Goal: Check status: Check status

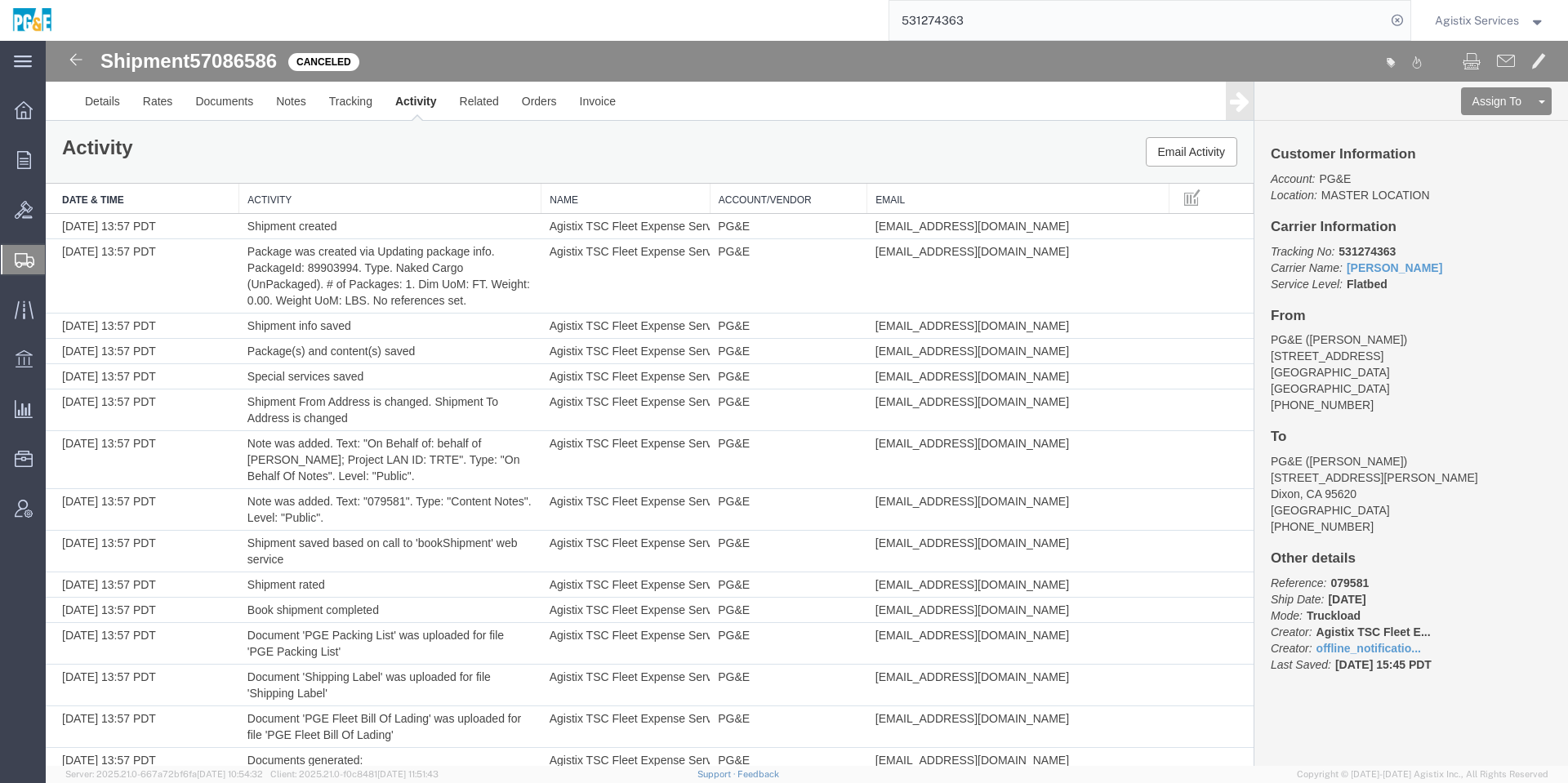
scroll to position [801, 0]
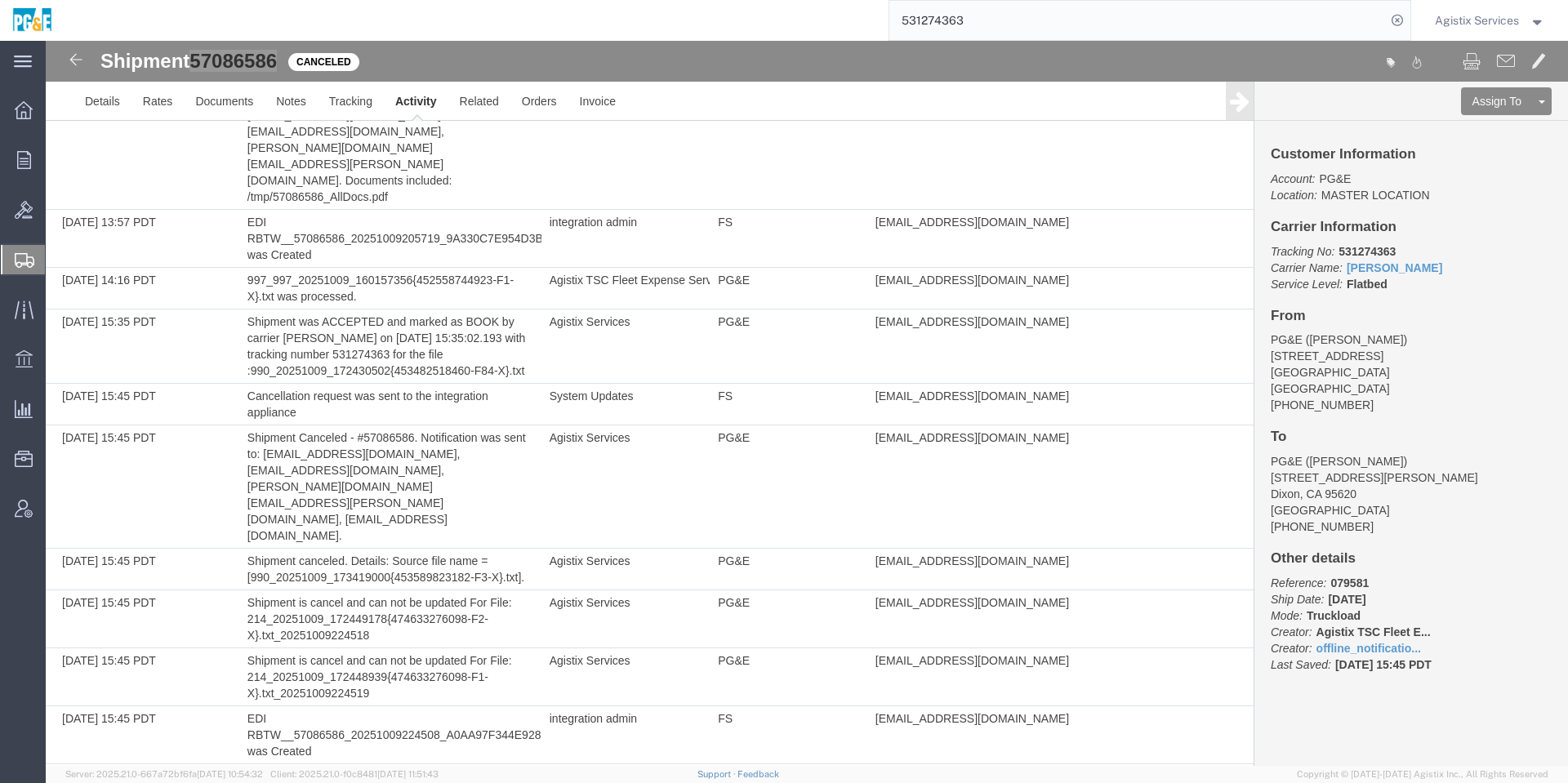
click at [1054, 25] on input "531274363" at bounding box center [1138, 20] width 496 height 39
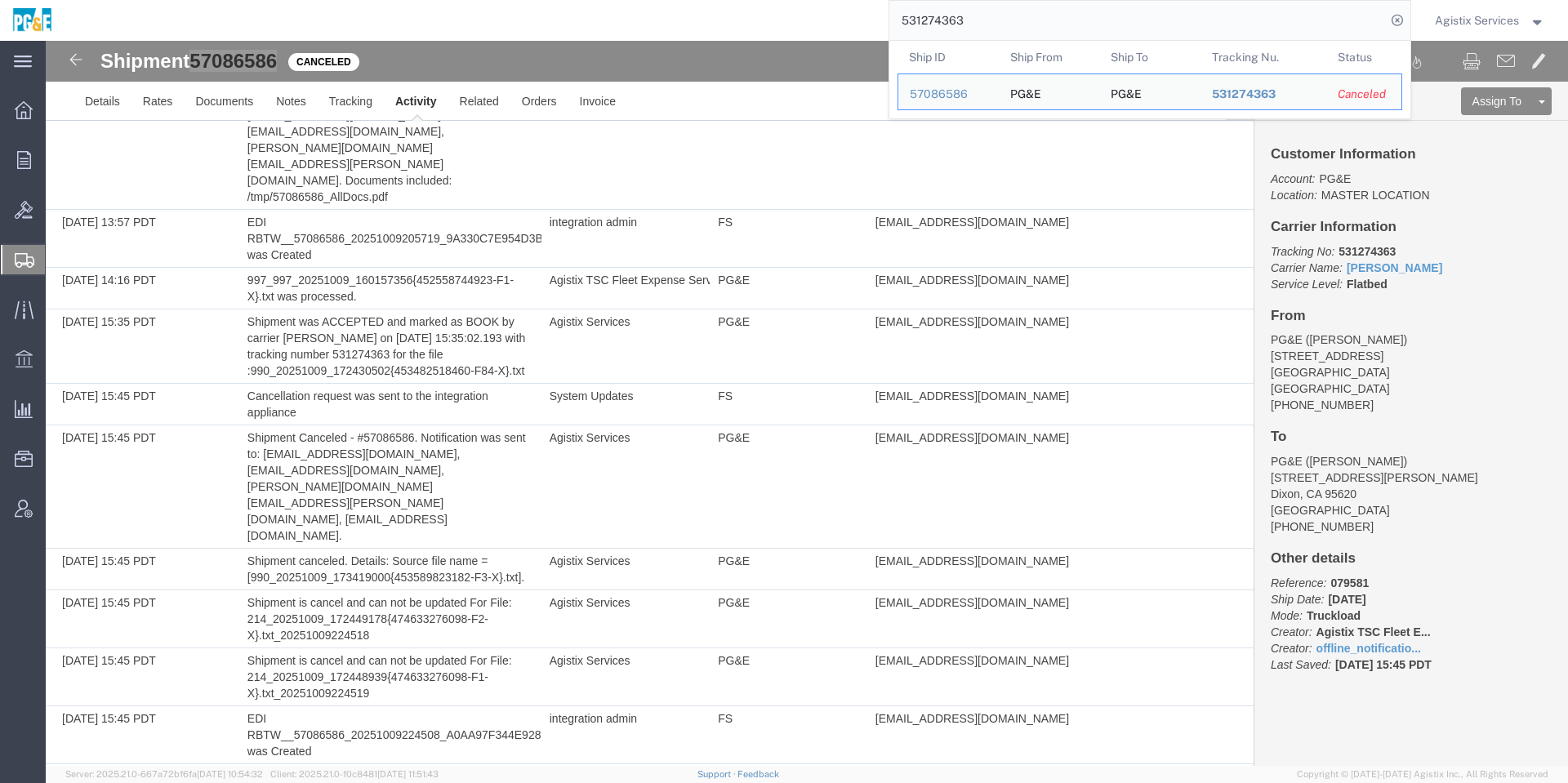
click at [1054, 25] on input "531274363" at bounding box center [1138, 20] width 496 height 39
click at [1393, 21] on icon at bounding box center [1397, 20] width 23 height 23
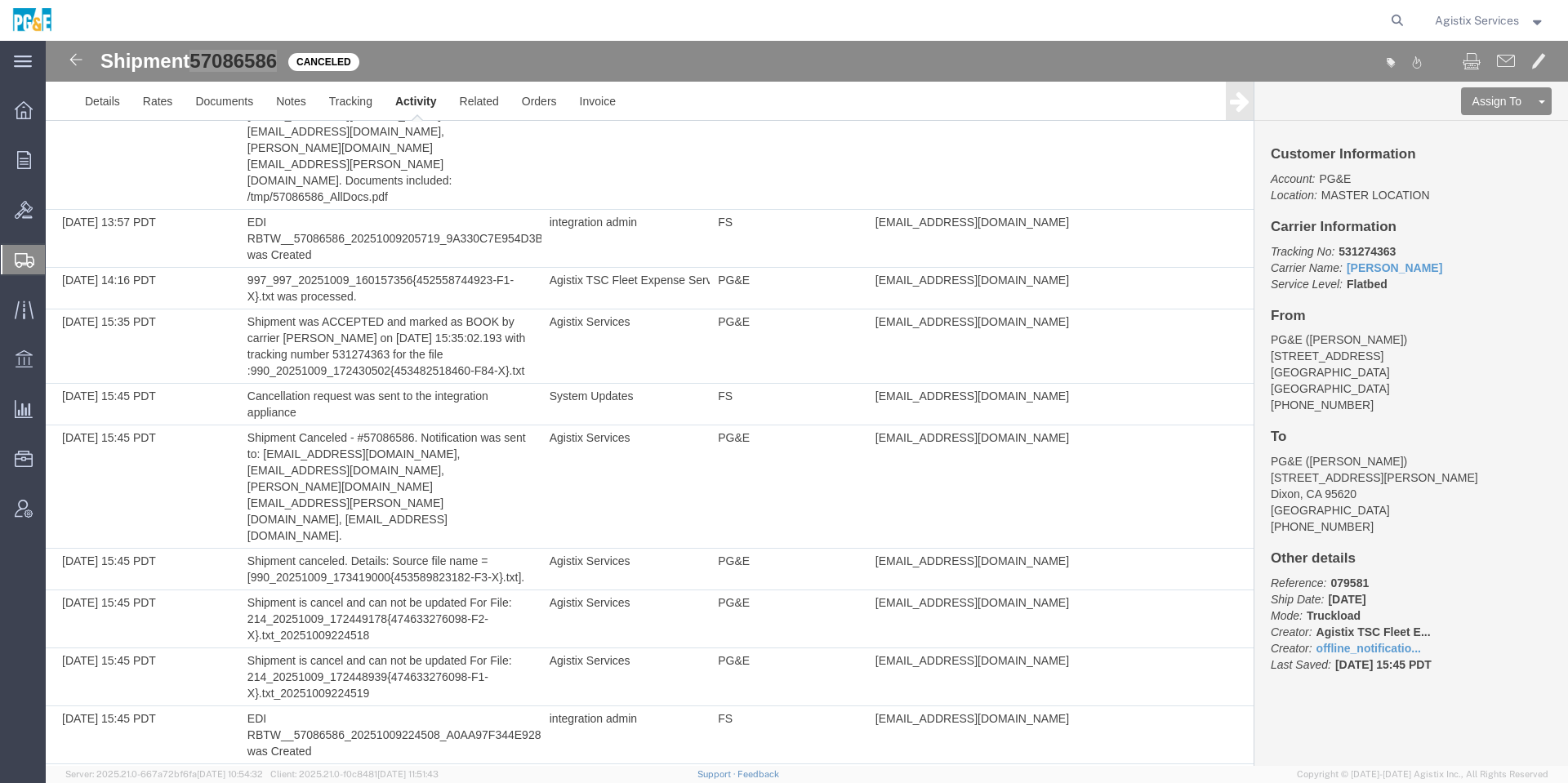
click at [1393, 21] on icon at bounding box center [1397, 20] width 23 height 23
click at [1299, 17] on input "search" at bounding box center [1138, 20] width 496 height 39
